Goal: Find specific page/section: Find specific page/section

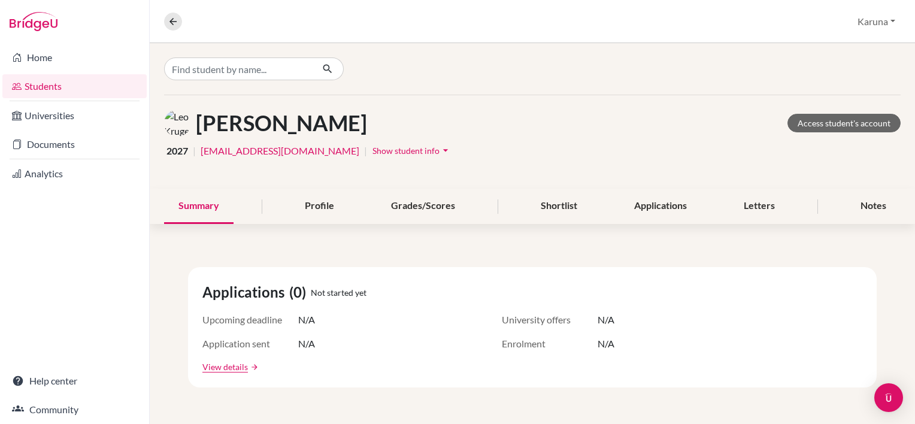
click at [57, 84] on link "Students" at bounding box center [74, 86] width 144 height 24
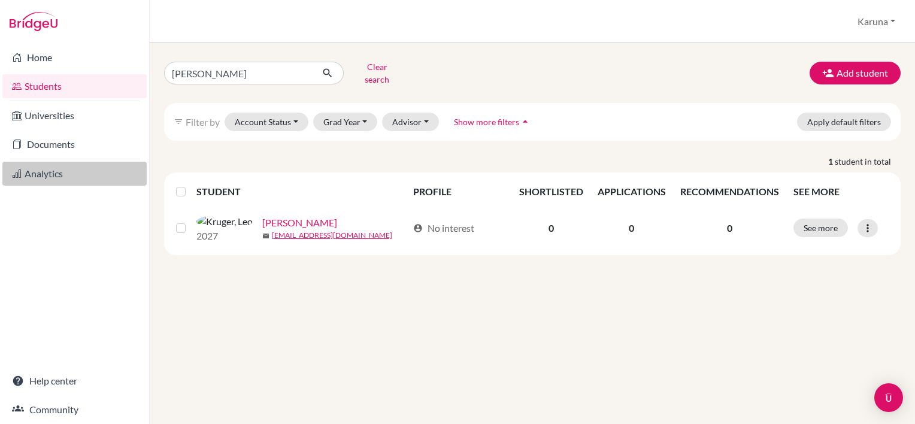
click at [50, 175] on link "Analytics" at bounding box center [74, 174] width 144 height 24
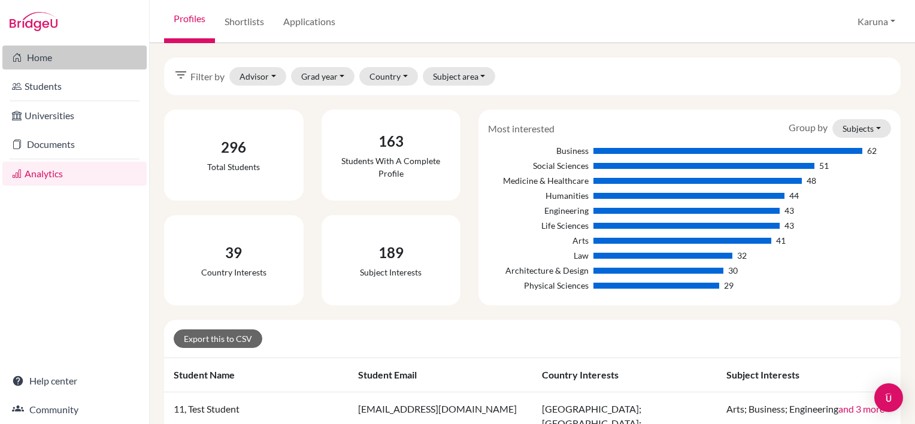
click at [43, 53] on link "Home" at bounding box center [74, 58] width 144 height 24
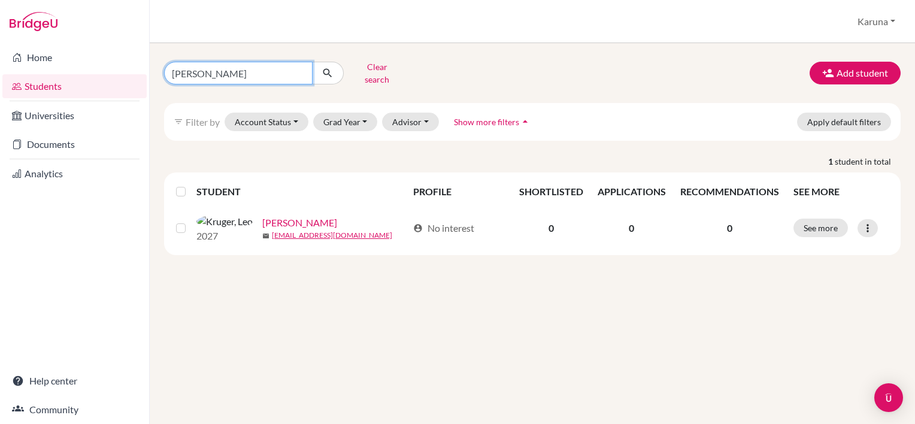
click at [299, 70] on input "leo kruger" at bounding box center [238, 73] width 148 height 23
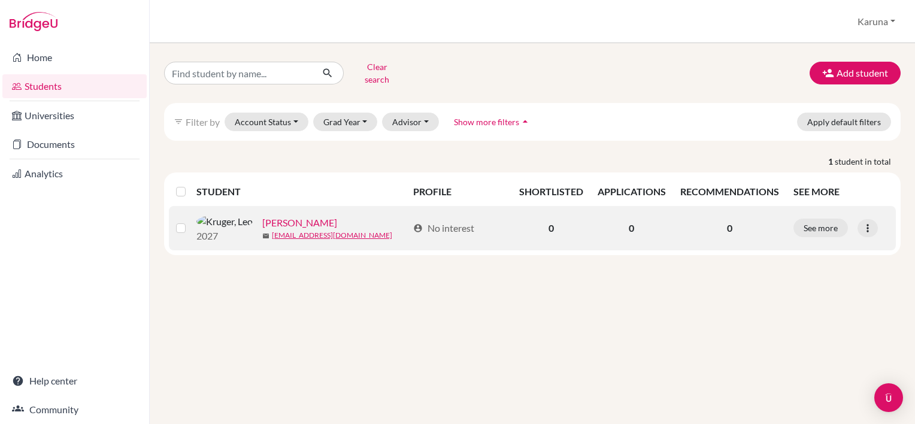
click at [269, 218] on link "[PERSON_NAME]" at bounding box center [299, 223] width 75 height 14
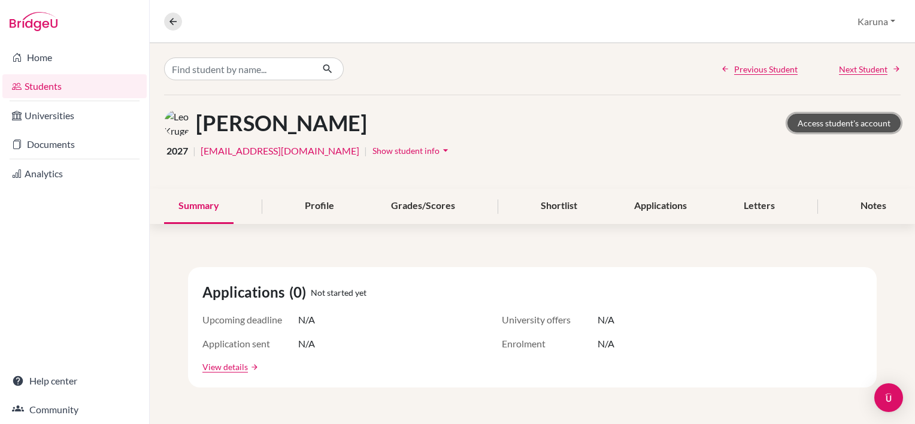
click at [803, 125] on link "Access student's account" at bounding box center [843, 123] width 113 height 19
